Goal: Information Seeking & Learning: Check status

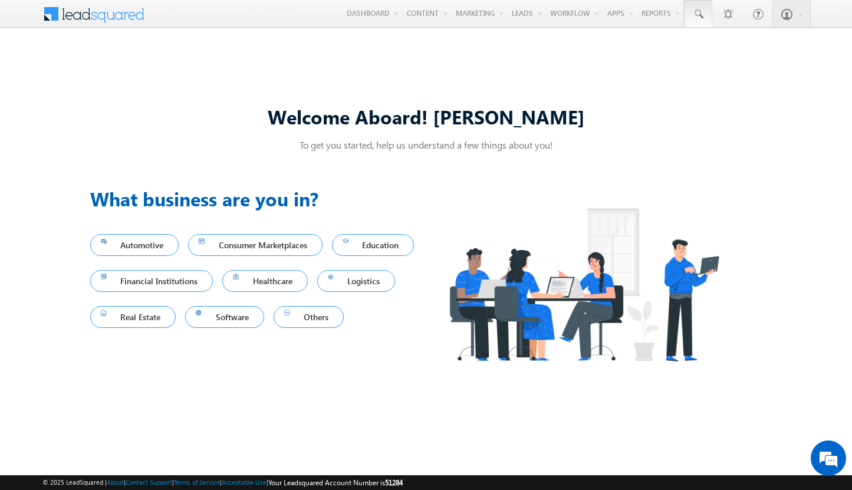
click at [697, 14] on span at bounding box center [698, 14] width 12 height 12
type input "8970687799"
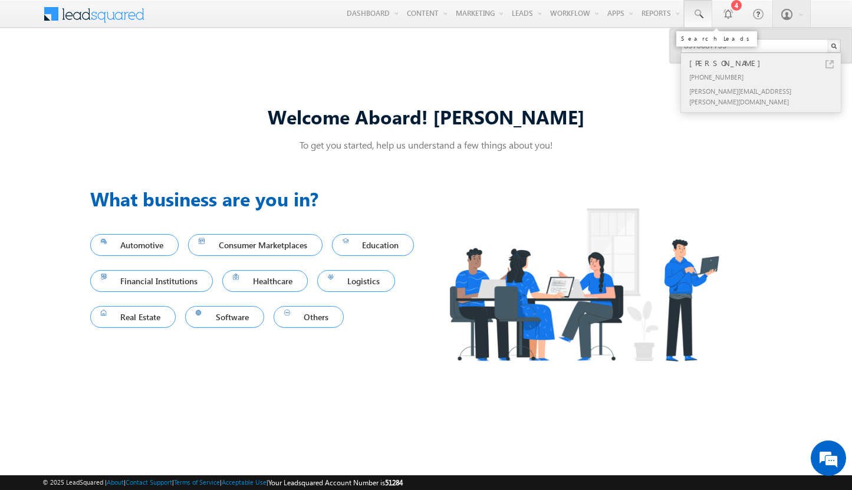
click at [766, 63] on div "[PERSON_NAME]" at bounding box center [766, 63] width 158 height 13
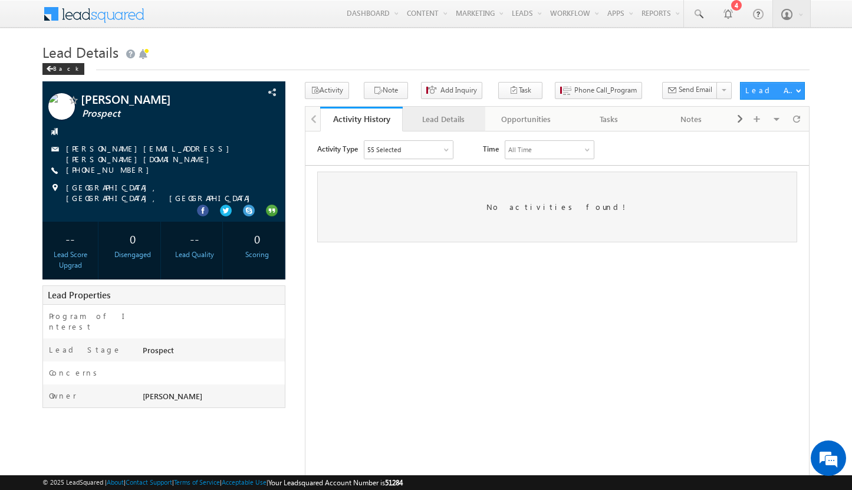
click at [443, 119] on div "Lead Details" at bounding box center [443, 119] width 62 height 14
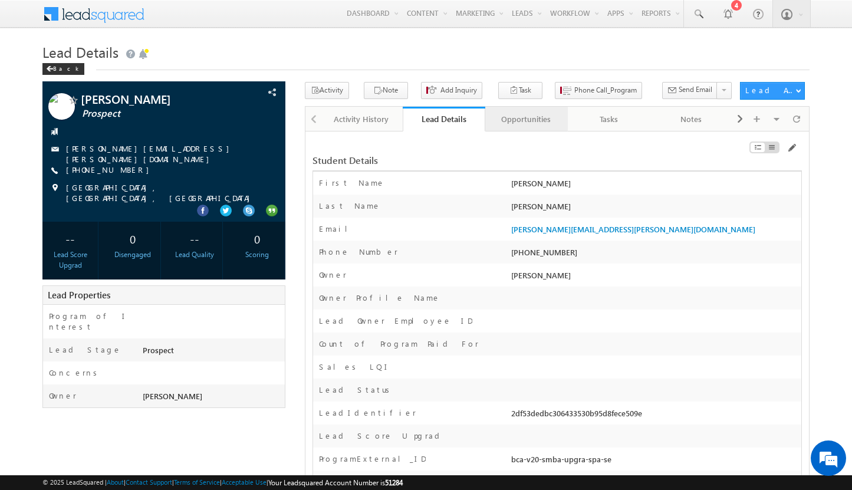
click at [526, 119] on div "Opportunities" at bounding box center [526, 119] width 62 height 14
